Goal: Task Accomplishment & Management: Manage account settings

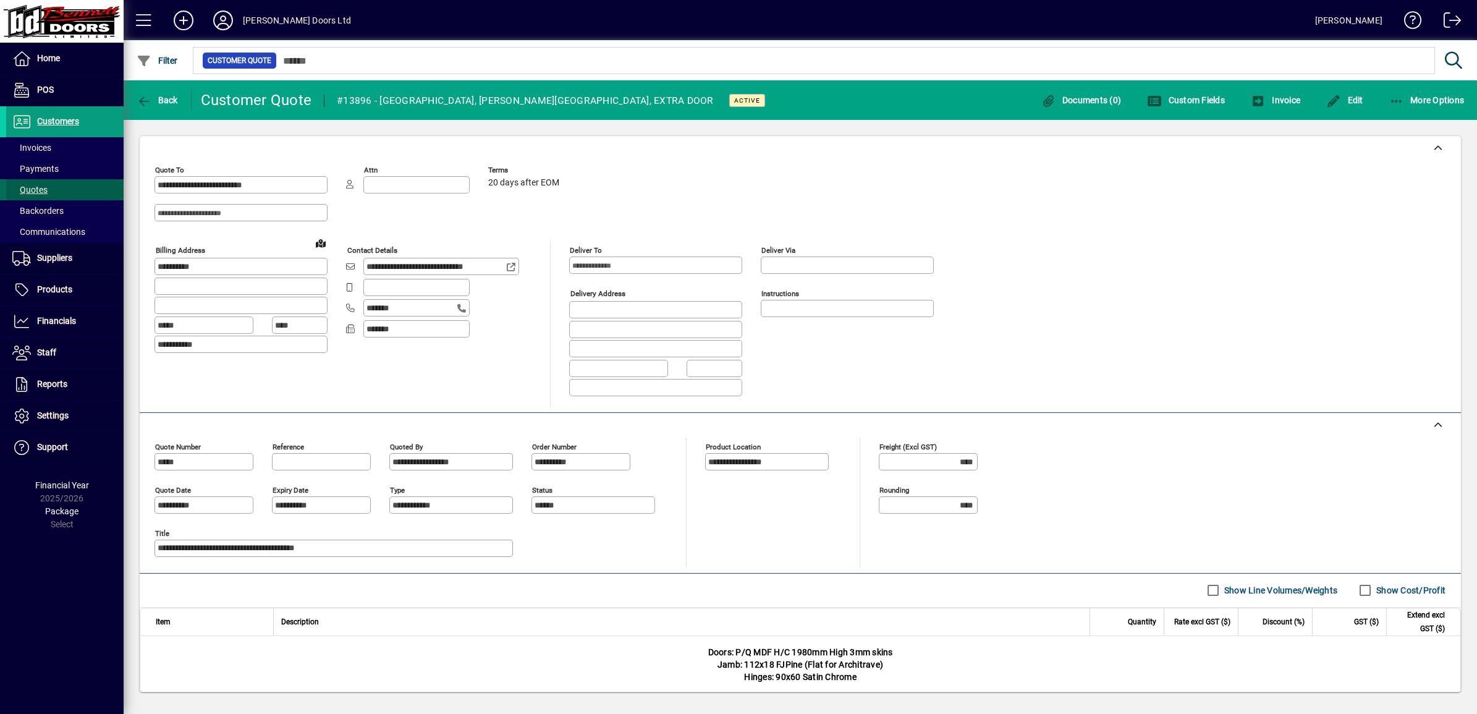
click at [43, 187] on span "Quotes" at bounding box center [29, 190] width 35 height 10
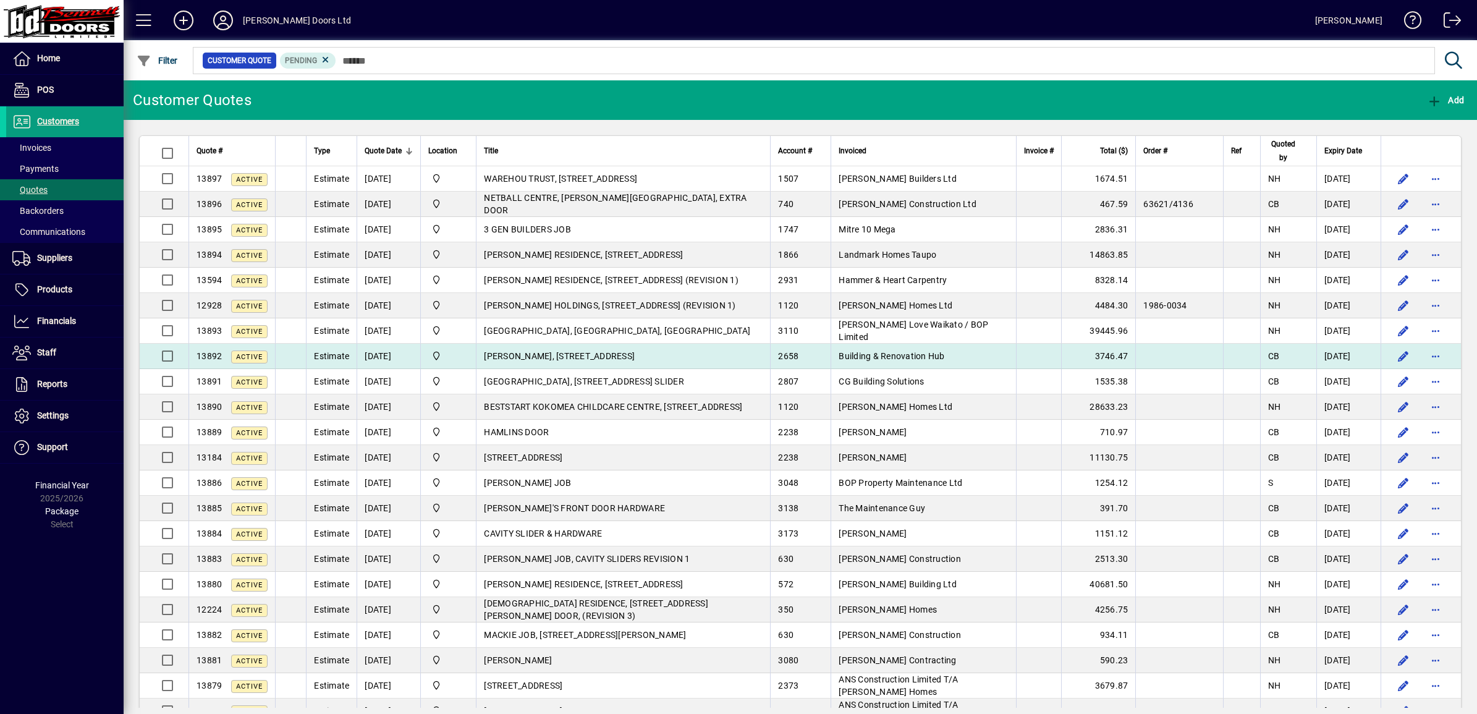
click at [635, 357] on span "[PERSON_NAME], [STREET_ADDRESS]" at bounding box center [559, 356] width 151 height 10
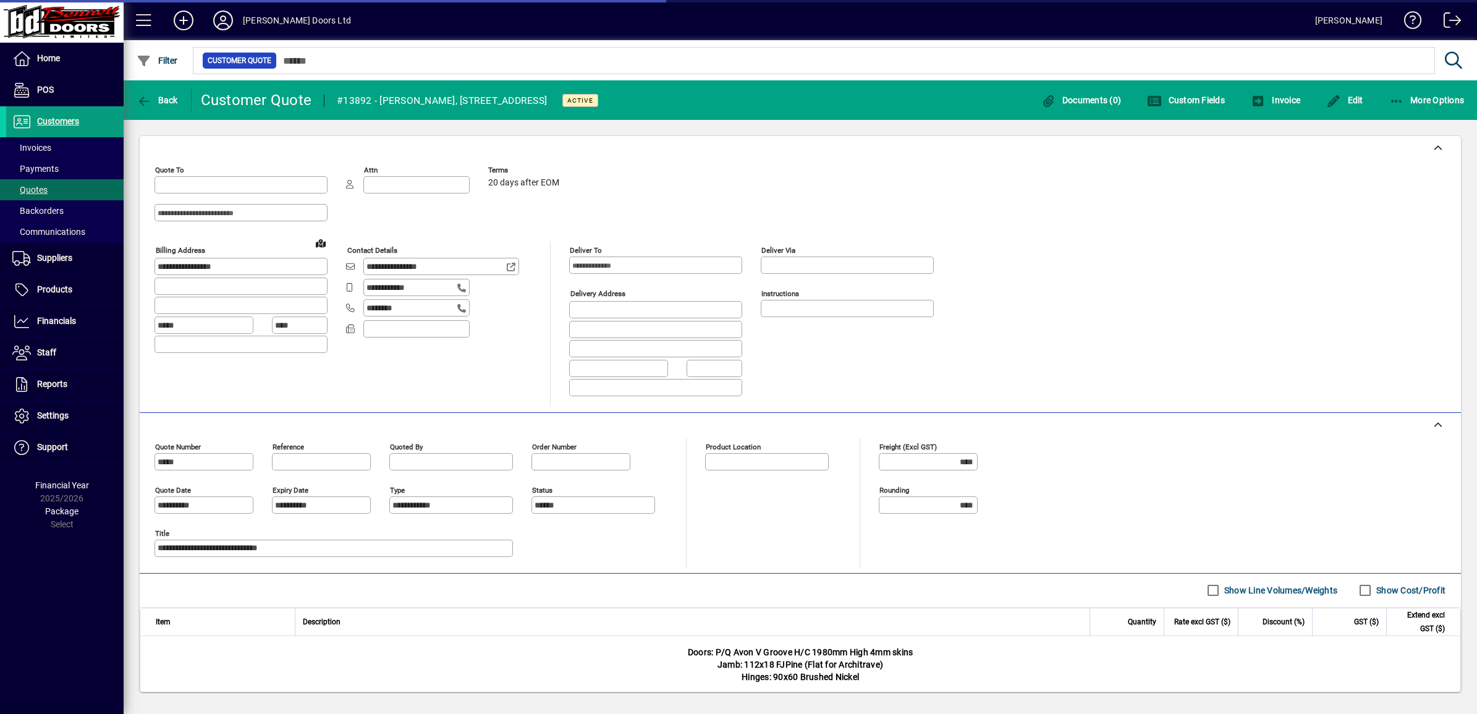
type input "**********"
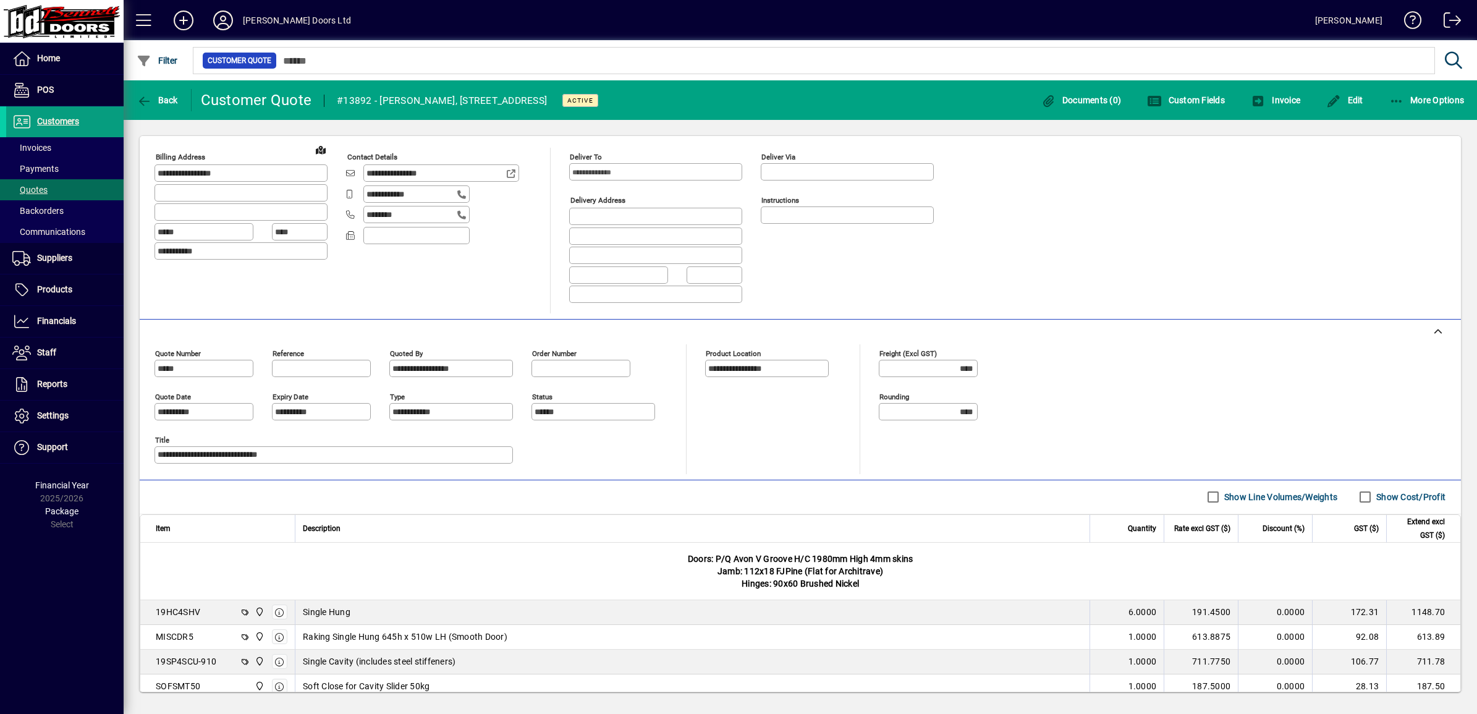
scroll to position [77, 0]
